Goal: Use online tool/utility: Utilize a website feature to perform a specific function

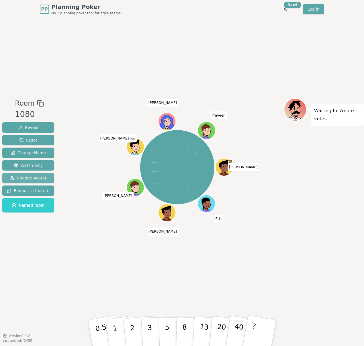
click at [36, 178] on span "Change Avatar" at bounding box center [28, 178] width 37 height 6
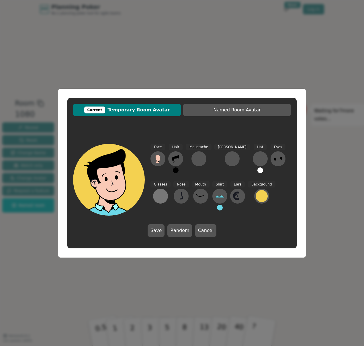
click at [165, 191] on div at bounding box center [160, 195] width 9 height 9
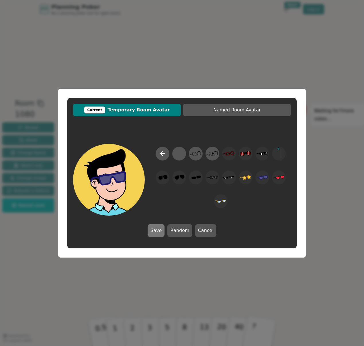
click at [162, 231] on button "Save" at bounding box center [156, 230] width 17 height 13
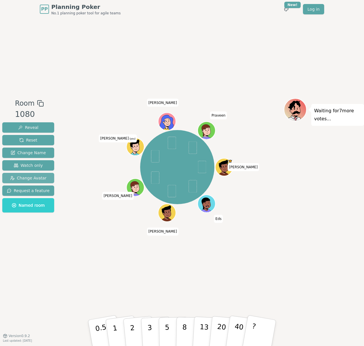
click at [35, 178] on span "Change Avatar" at bounding box center [28, 178] width 37 height 6
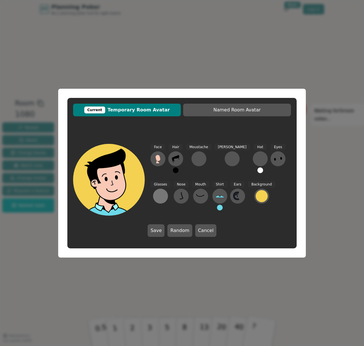
click at [165, 191] on div at bounding box center [160, 195] width 9 height 9
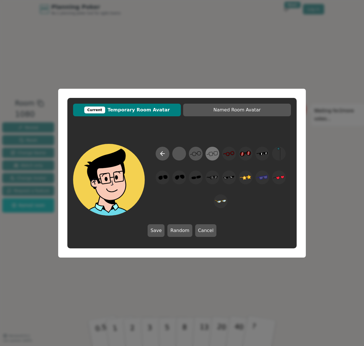
click at [210, 155] on icon at bounding box center [212, 153] width 11 height 13
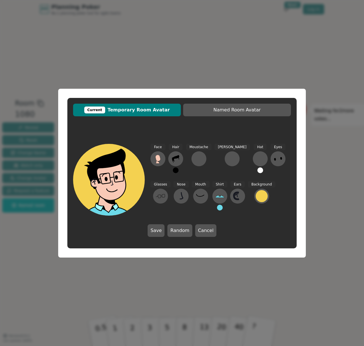
click at [261, 269] on div "Current Temporary Room Avatar Named Room Avatar Face Hair Moustache Beard Hat E…" at bounding box center [182, 173] width 364 height 346
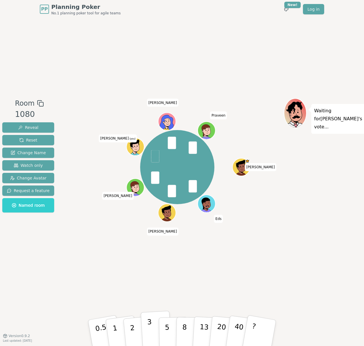
click at [150, 328] on p "3" at bounding box center [150, 333] width 6 height 31
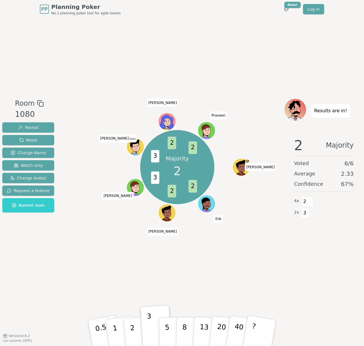
click at [211, 273] on div "Room 1080 Reveal Reset Change Name Watch only Change Avatar Request a feature N…" at bounding box center [182, 176] width 364 height 317
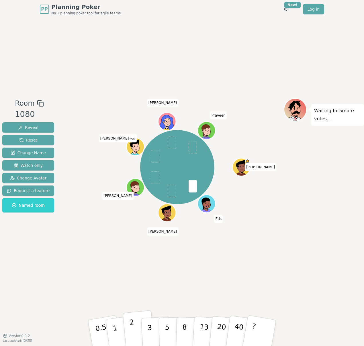
click at [133, 329] on p "2" at bounding box center [132, 333] width 7 height 31
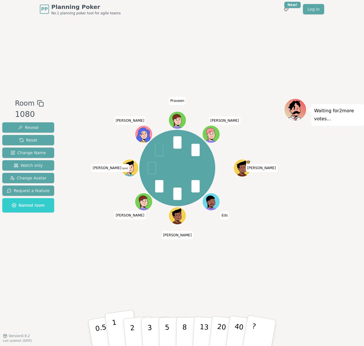
click at [120, 334] on button "1" at bounding box center [122, 333] width 34 height 46
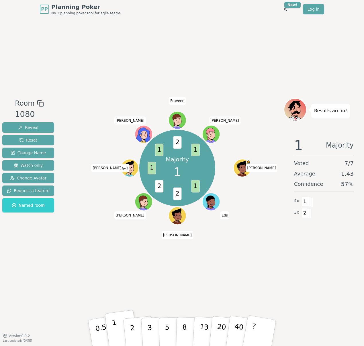
click at [120, 334] on button "1" at bounding box center [122, 333] width 34 height 46
click at [146, 286] on div "Room 1080 Reveal Reset Change Name Watch only Change Avatar Request a feature N…" at bounding box center [182, 176] width 364 height 317
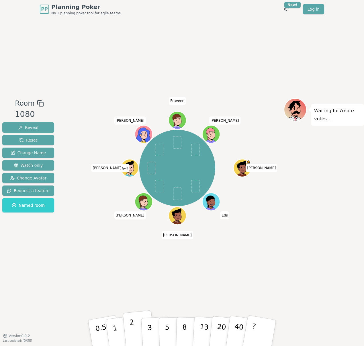
click at [134, 332] on p "2" at bounding box center [132, 333] width 7 height 31
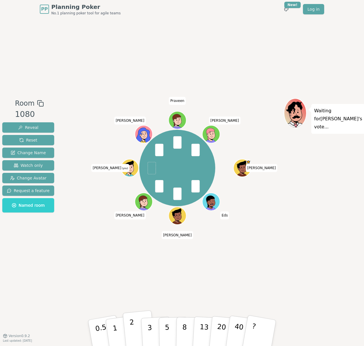
click at [134, 327] on button "2" at bounding box center [139, 333] width 33 height 46
click at [135, 329] on button "2" at bounding box center [139, 333] width 33 height 46
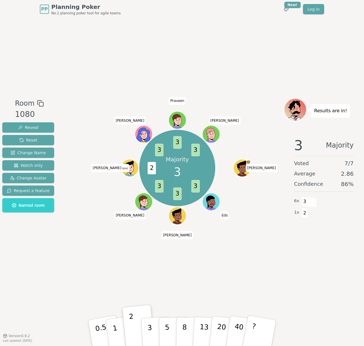
click at [211, 276] on div "Room 1080 Reveal Reset Change Name Watch only Change Avatar Request a feature N…" at bounding box center [182, 176] width 364 height 317
click at [136, 323] on button "2" at bounding box center [139, 333] width 33 height 46
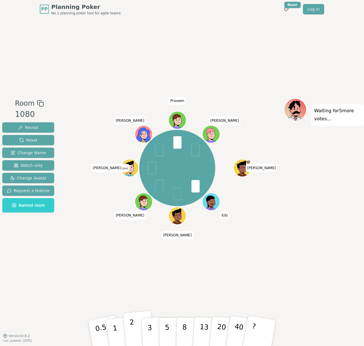
click at [129, 330] on button "2" at bounding box center [139, 333] width 33 height 46
click at [133, 335] on p "2" at bounding box center [132, 333] width 7 height 31
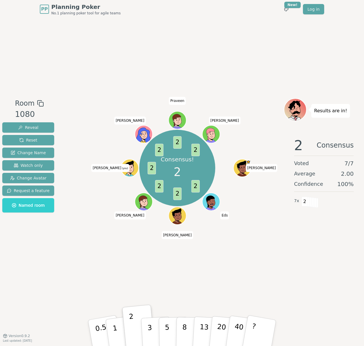
click at [178, 172] on span "2" at bounding box center [177, 171] width 7 height 17
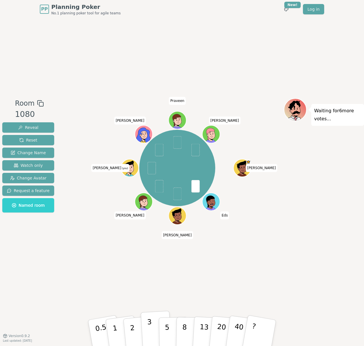
click at [149, 327] on p "3" at bounding box center [150, 333] width 6 height 31
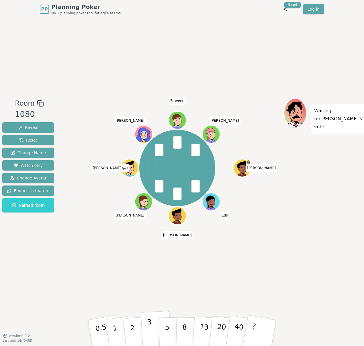
click at [150, 328] on p "3" at bounding box center [150, 333] width 6 height 31
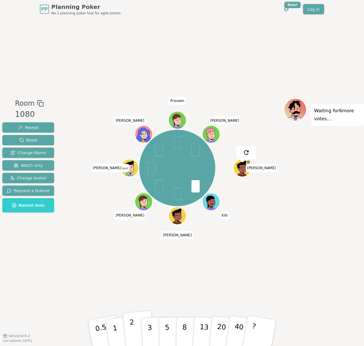
click at [127, 330] on button "2" at bounding box center [139, 333] width 33 height 46
click at [137, 332] on button "2" at bounding box center [139, 333] width 33 height 46
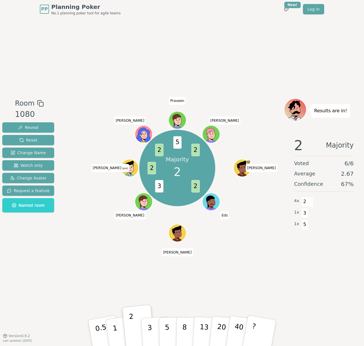
click at [176, 174] on span "2" at bounding box center [177, 171] width 7 height 17
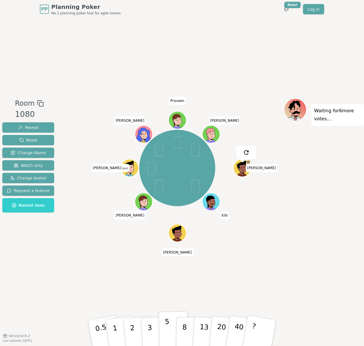
click at [171, 318] on button "5" at bounding box center [174, 333] width 30 height 44
click at [115, 330] on p "1" at bounding box center [116, 333] width 9 height 31
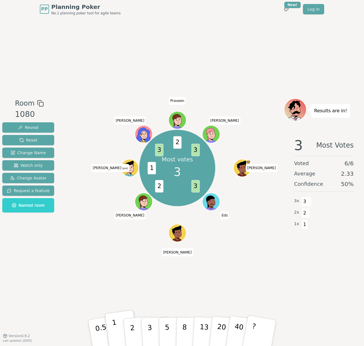
click at [115, 322] on button "1" at bounding box center [122, 333] width 34 height 46
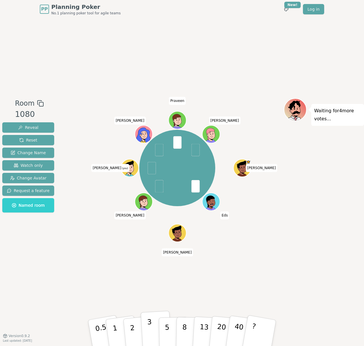
click at [152, 334] on button "3" at bounding box center [156, 332] width 31 height 45
click at [132, 331] on p "2" at bounding box center [132, 333] width 7 height 31
click at [133, 332] on p "2" at bounding box center [132, 333] width 7 height 31
